Goal: Transaction & Acquisition: Book appointment/travel/reservation

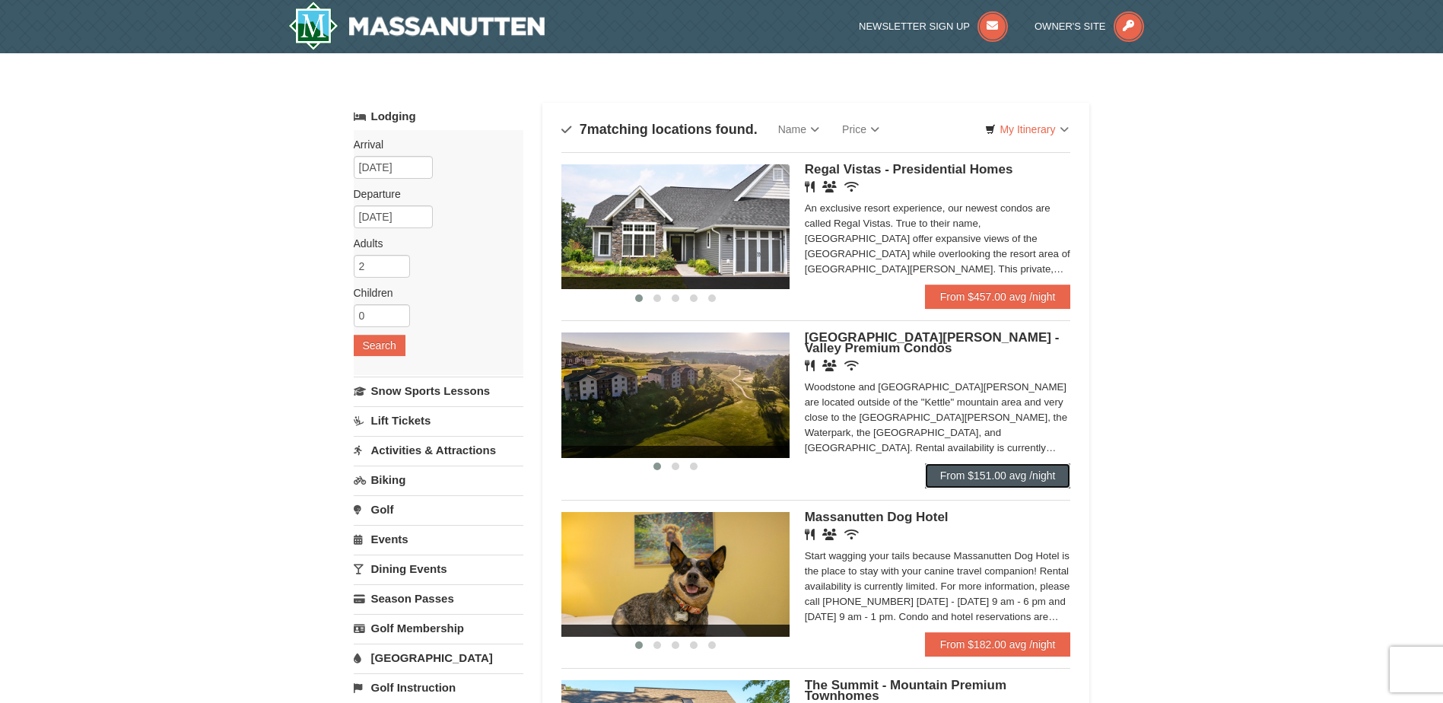
click at [959, 478] on link "From $151.00 avg /night" at bounding box center [998, 475] width 146 height 24
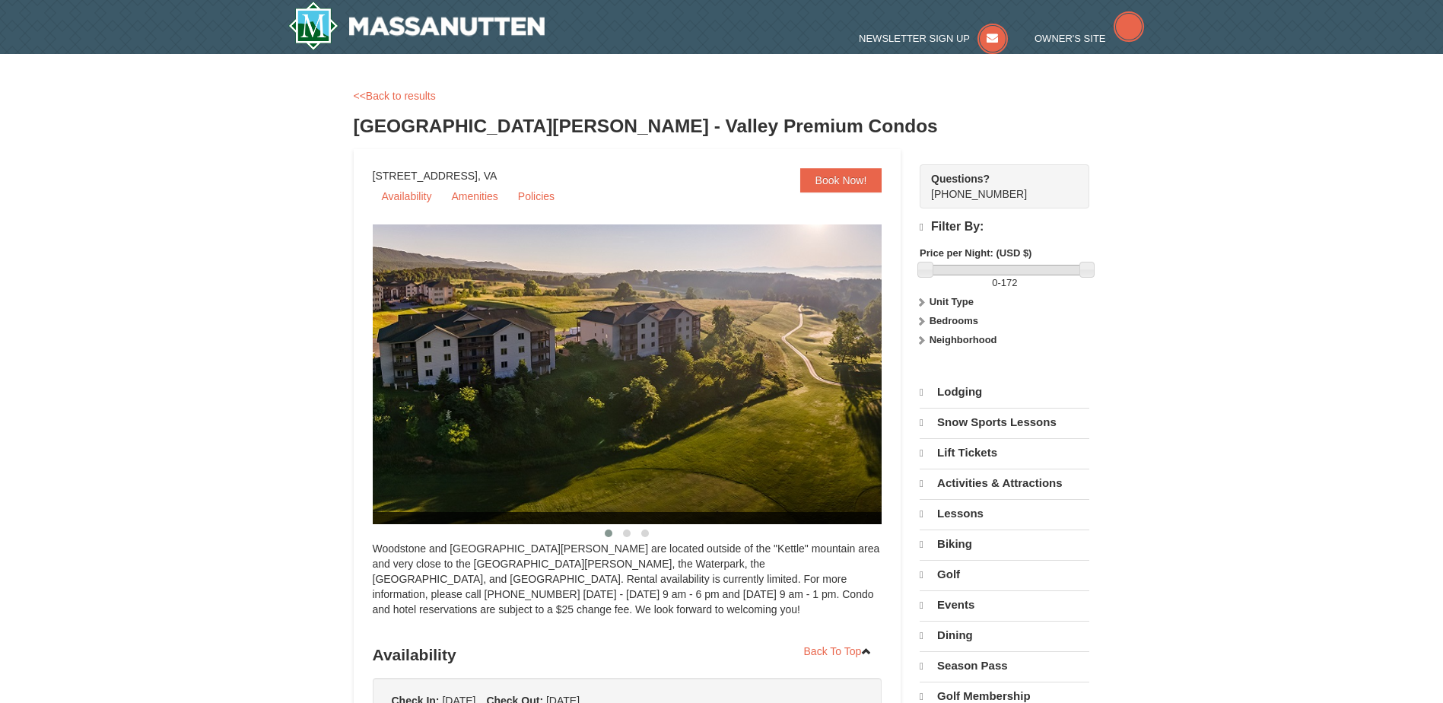
select select "10"
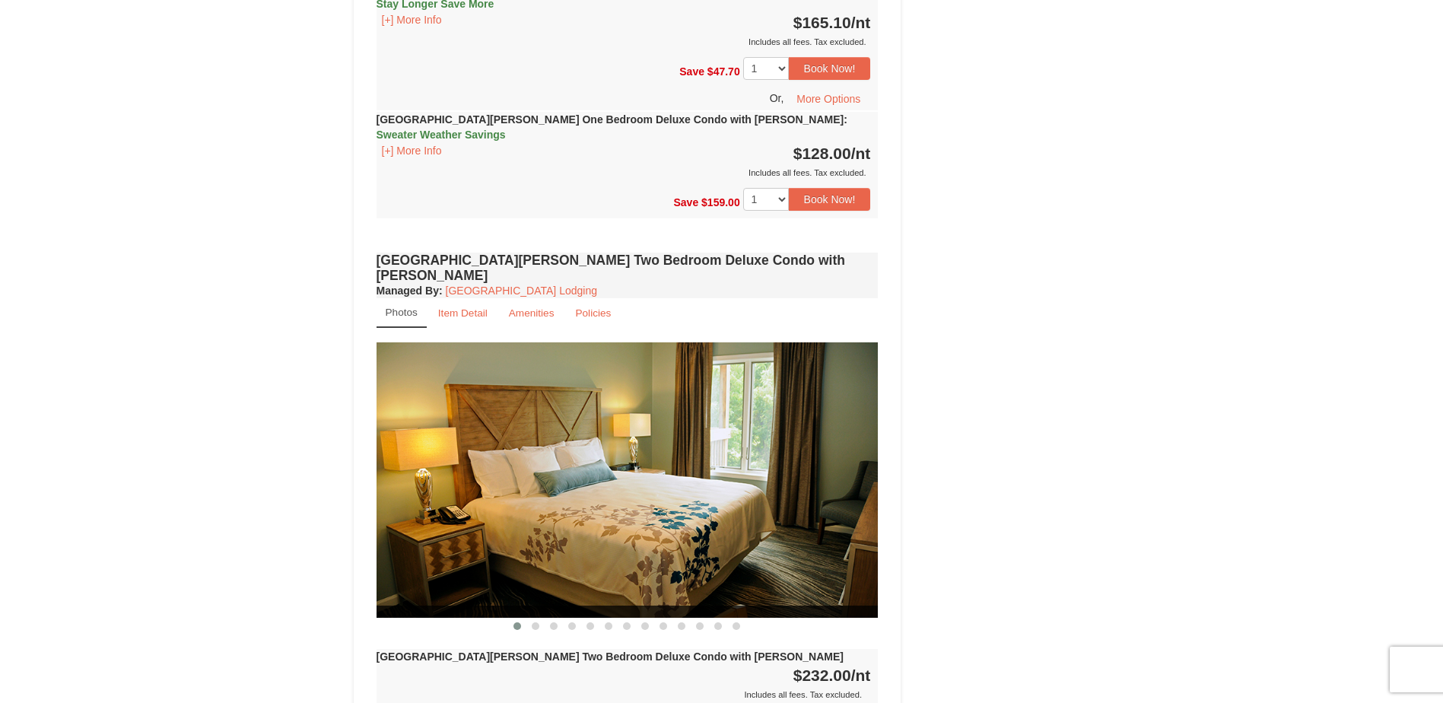
scroll to position [2129, 0]
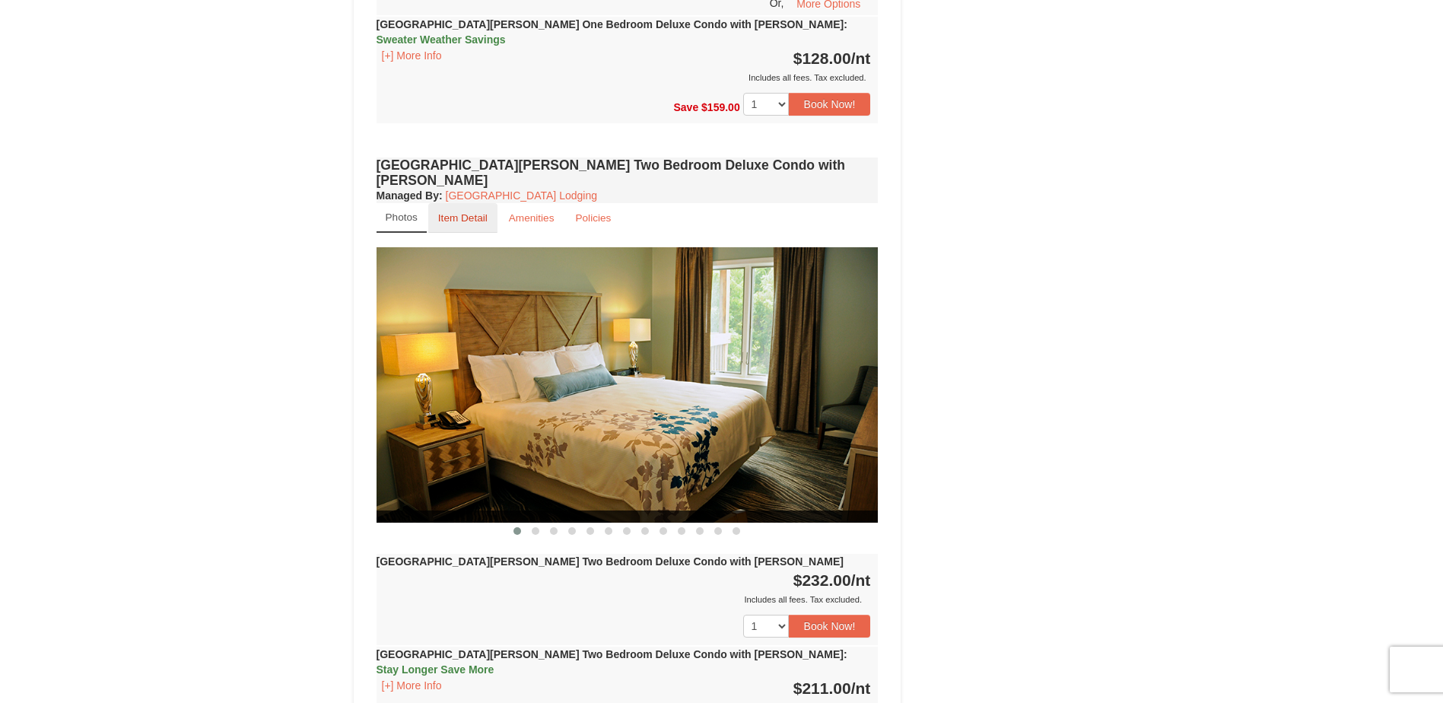
click at [459, 212] on small "Item Detail" at bounding box center [462, 217] width 49 height 11
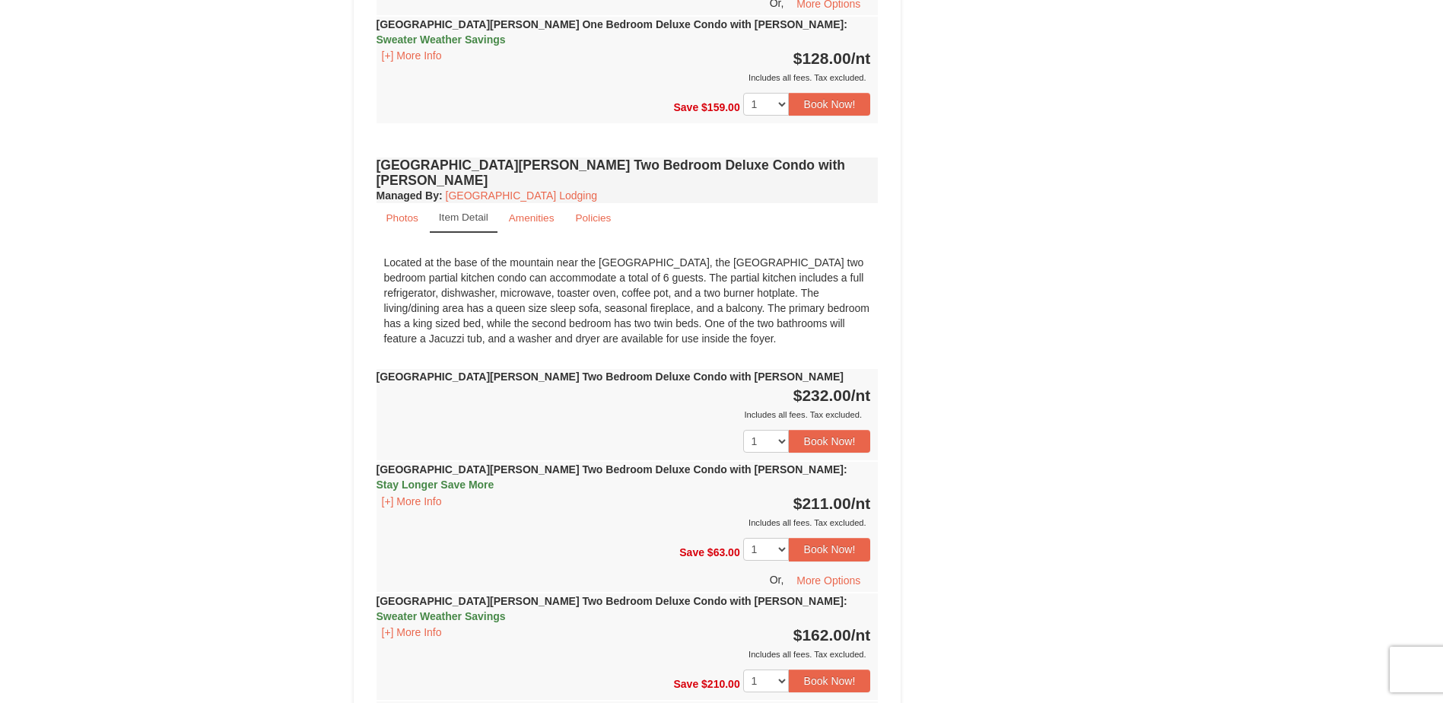
click at [459, 203] on link "Item Detail" at bounding box center [464, 218] width 68 height 30
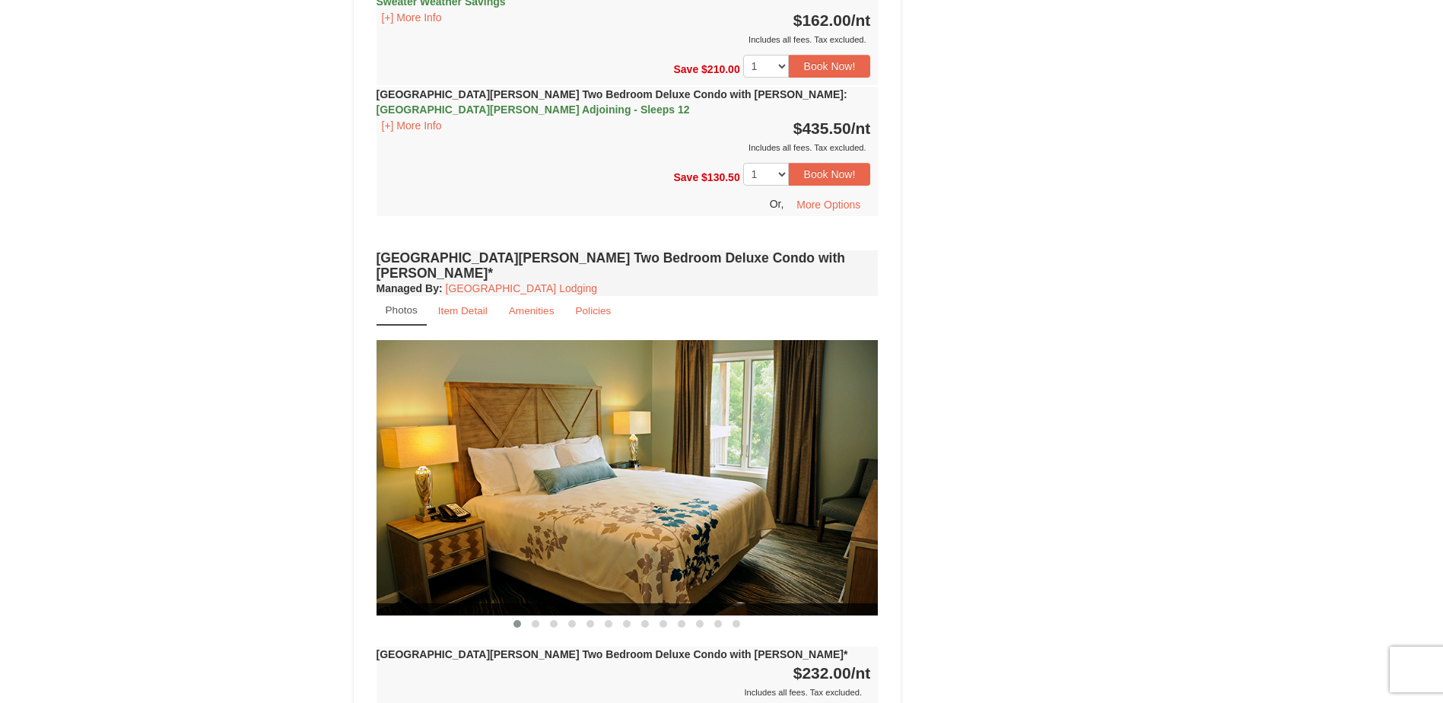
scroll to position [2737, 0]
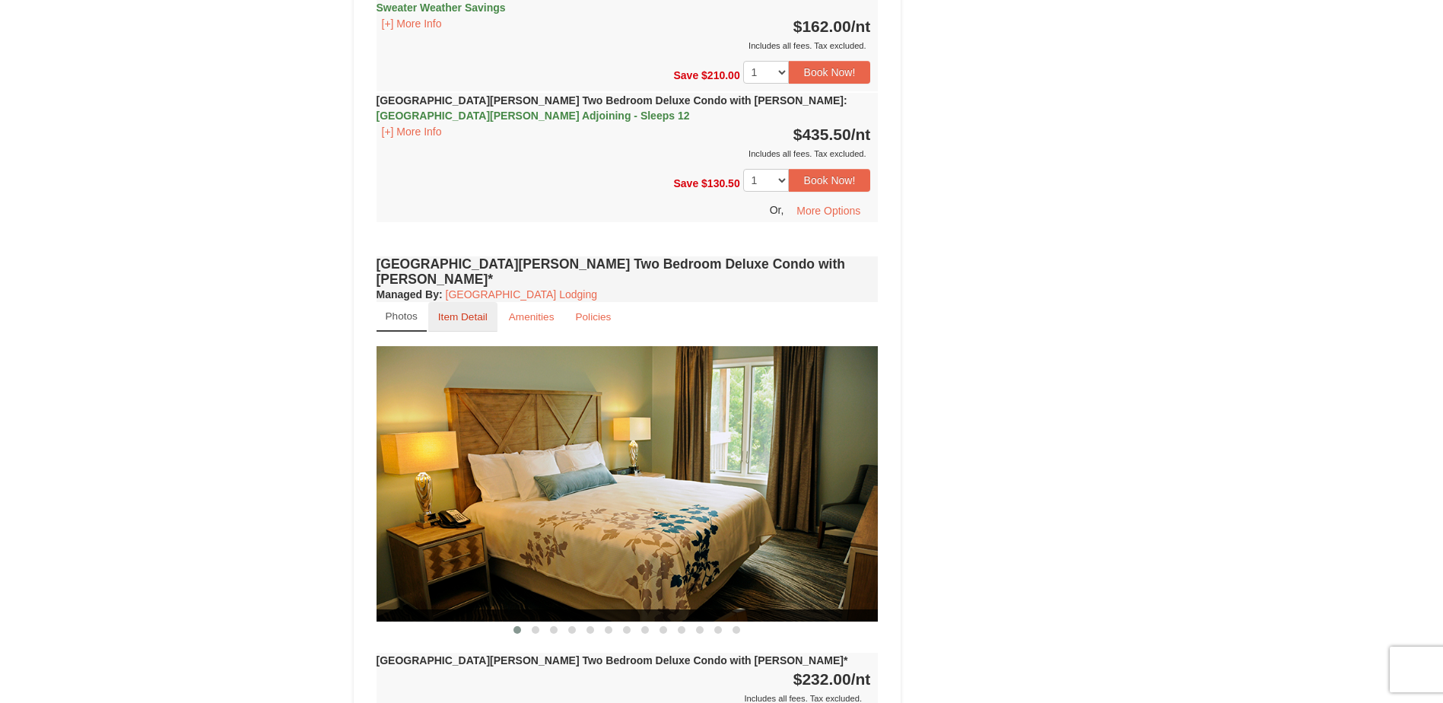
click at [480, 311] on small "Item Detail" at bounding box center [462, 316] width 49 height 11
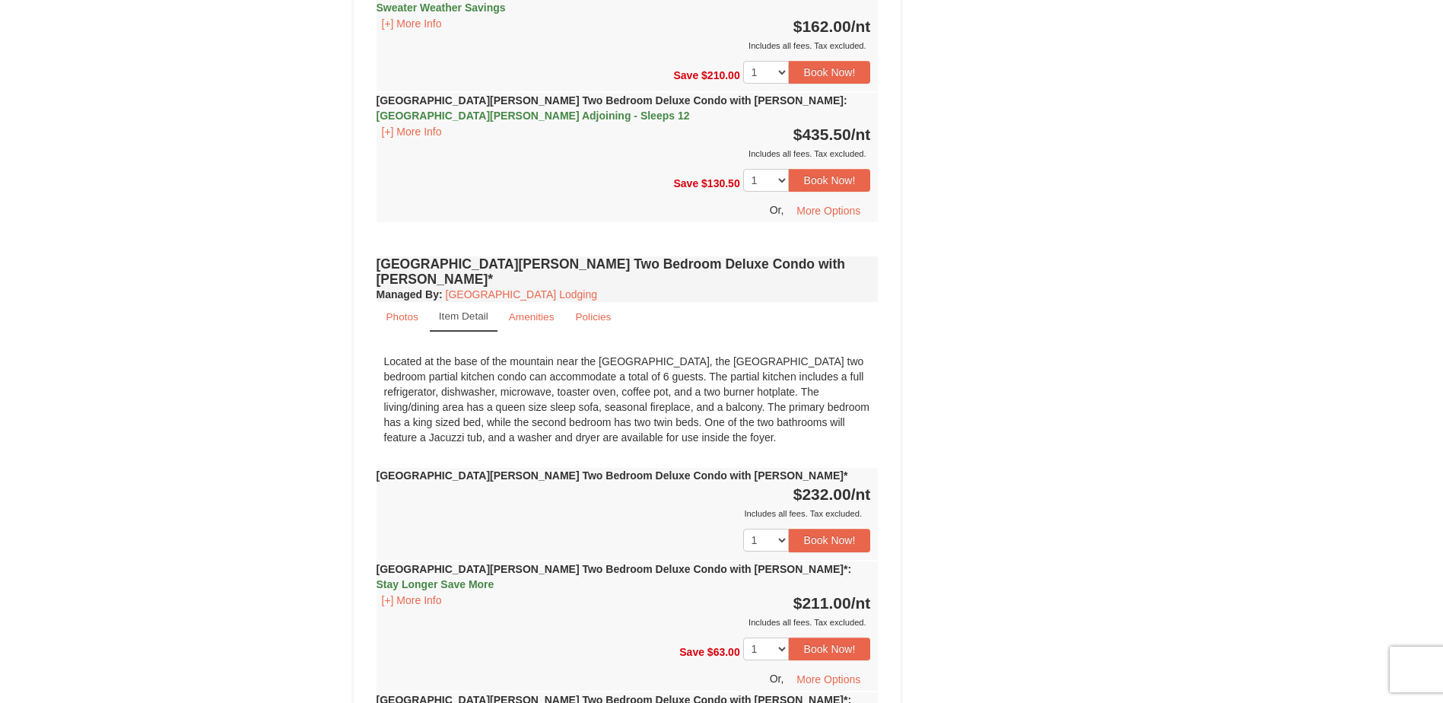
click at [472, 310] on small "Item Detail" at bounding box center [463, 315] width 49 height 11
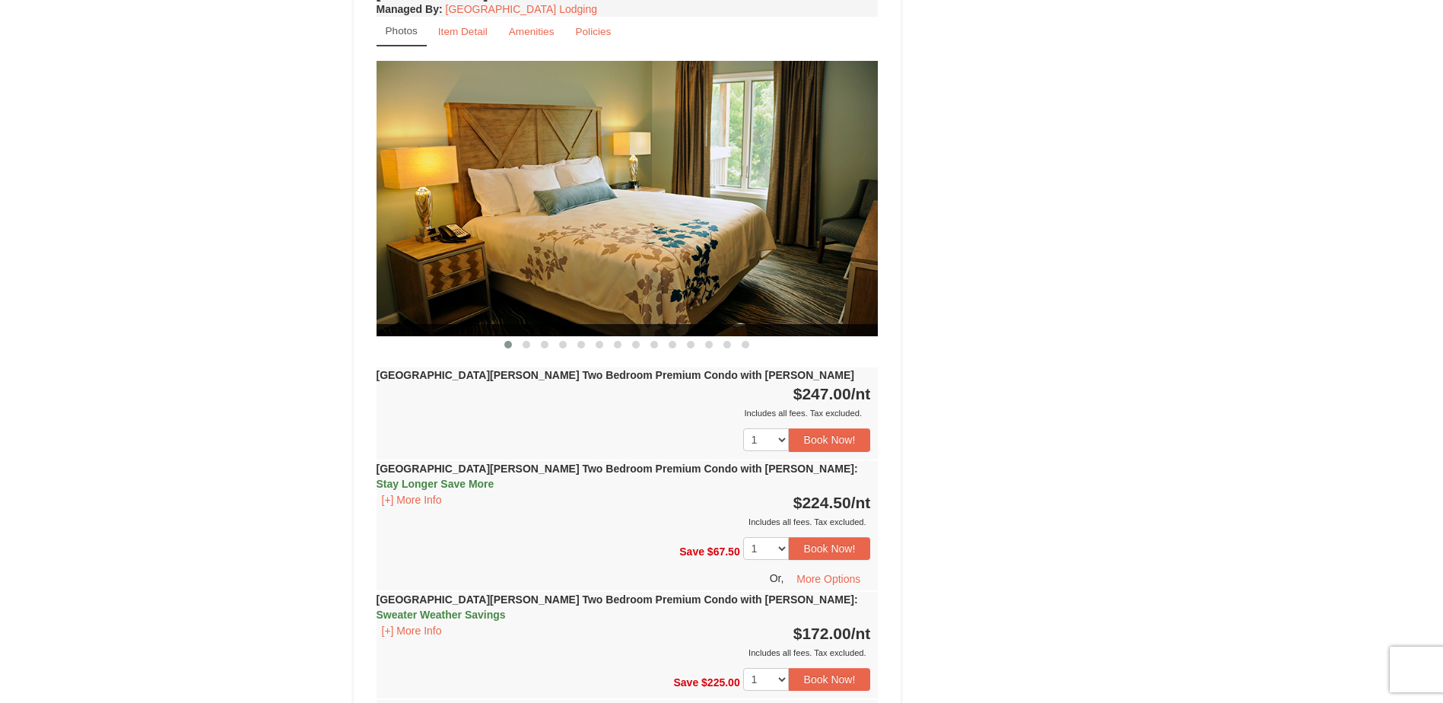
scroll to position [3726, 0]
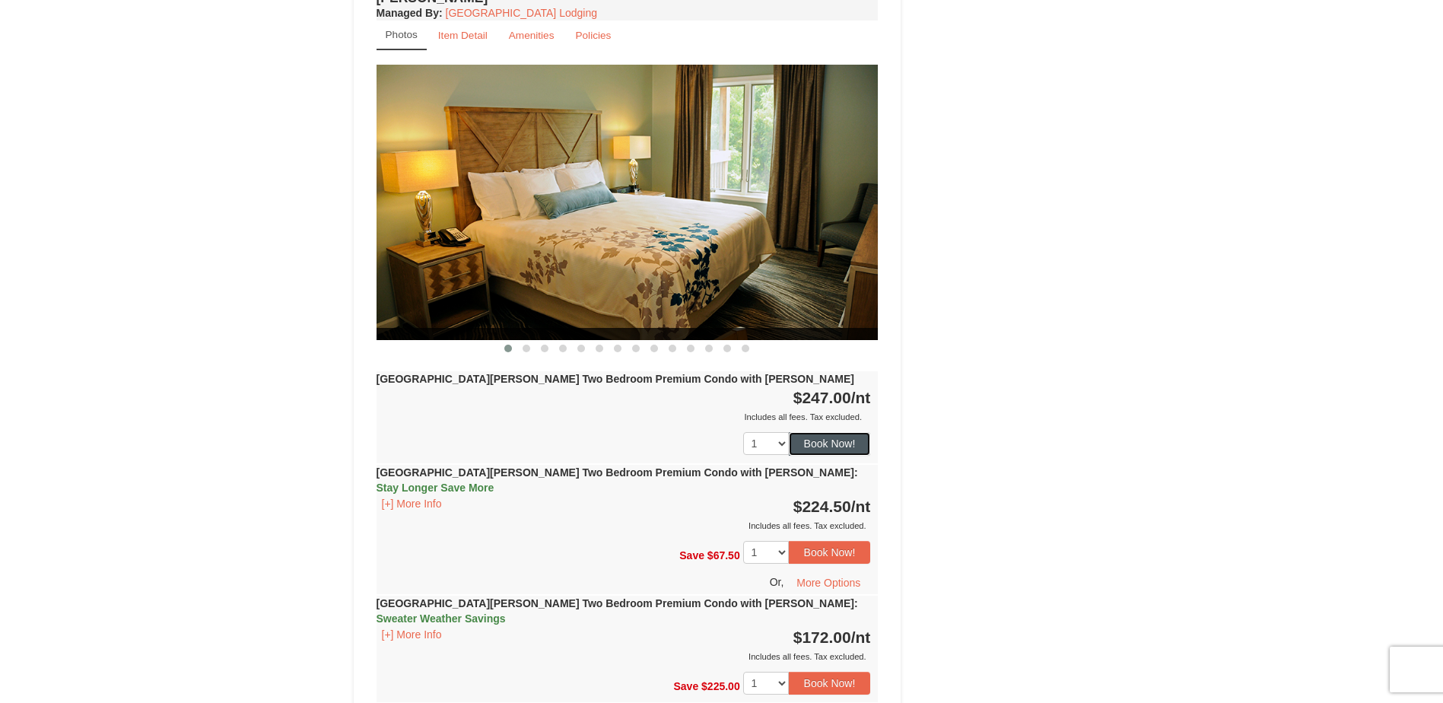
click at [817, 432] on button "Book Now!" at bounding box center [830, 443] width 82 height 23
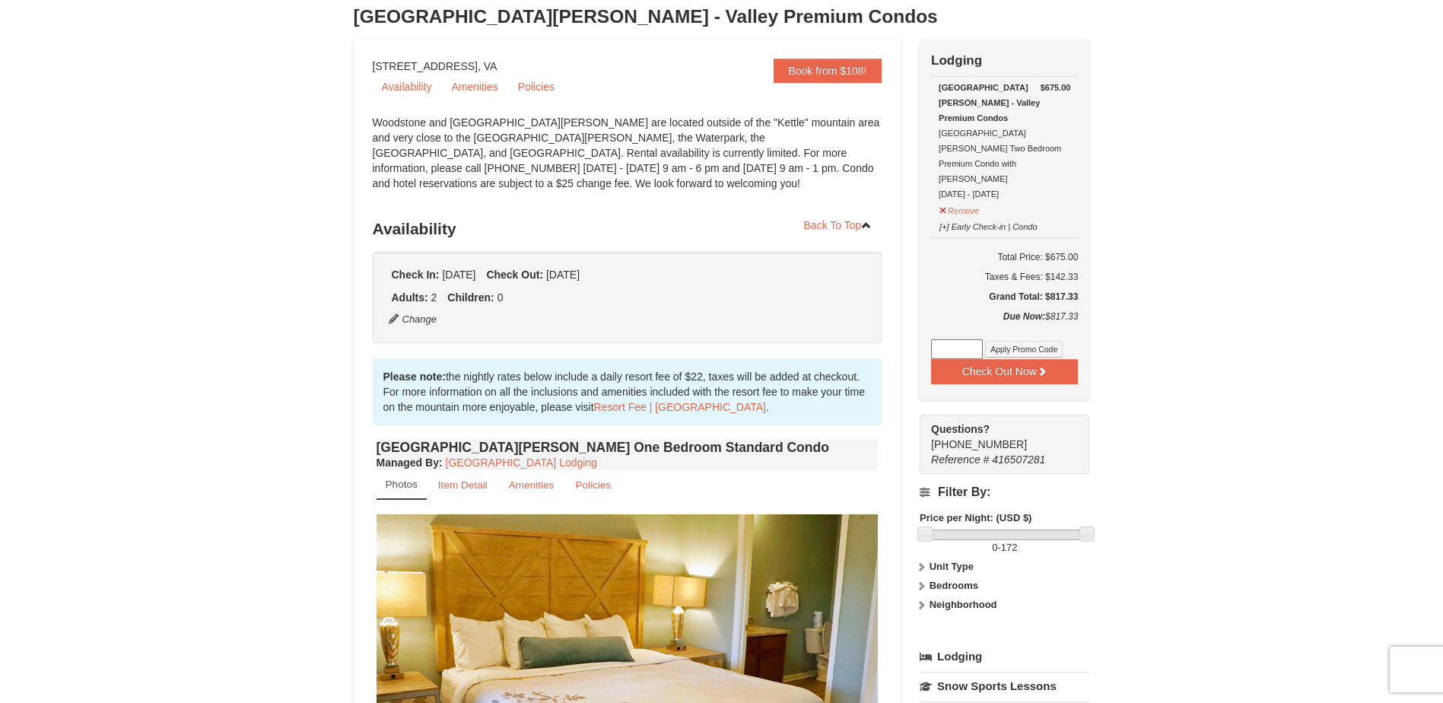
scroll to position [72, 0]
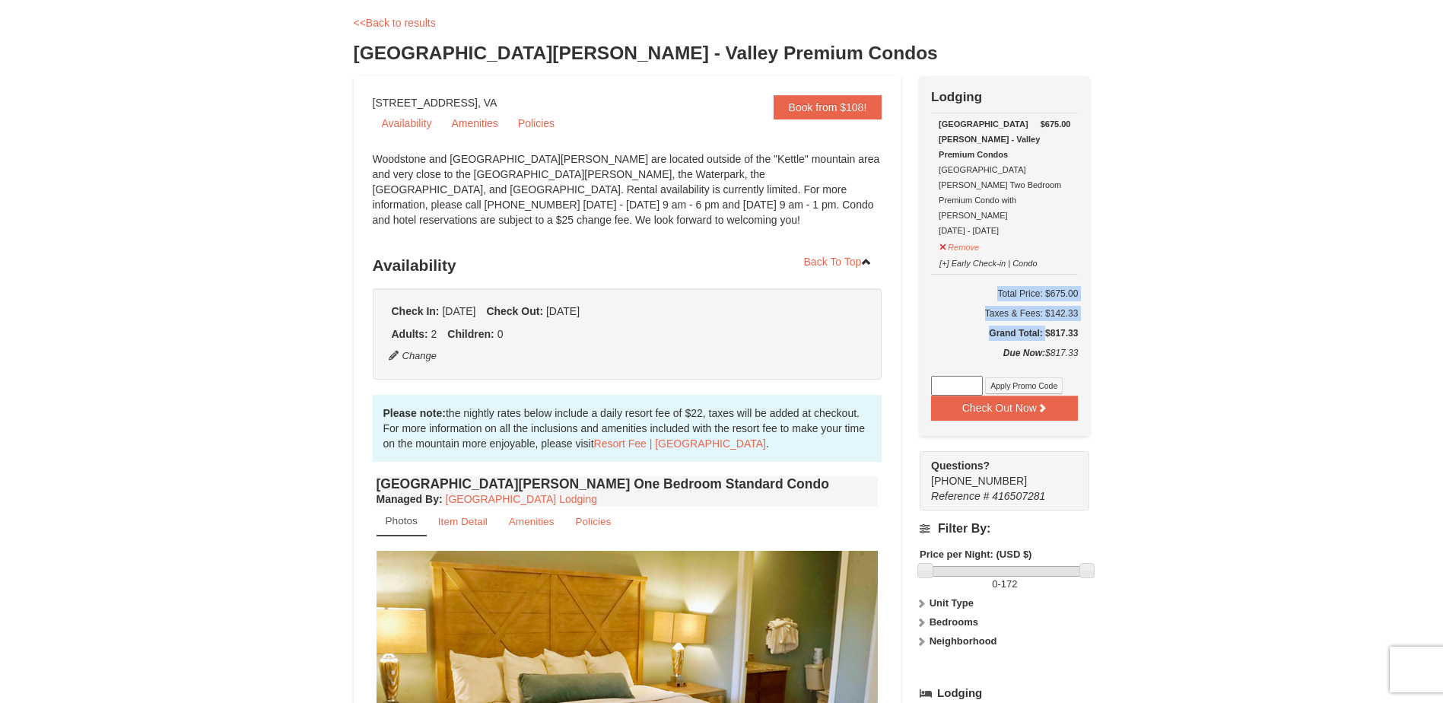
drag, startPoint x: 1017, startPoint y: 299, endPoint x: 1084, endPoint y: 304, distance: 67.1
click at [1084, 304] on div "Check Out Now Lodging $675.00 Woodstone Meadows - Valley Premium Condos Woodsto…" at bounding box center [1004, 256] width 170 height 360
click at [960, 236] on button "Remove" at bounding box center [958, 245] width 41 height 19
